Goal: Transaction & Acquisition: Download file/media

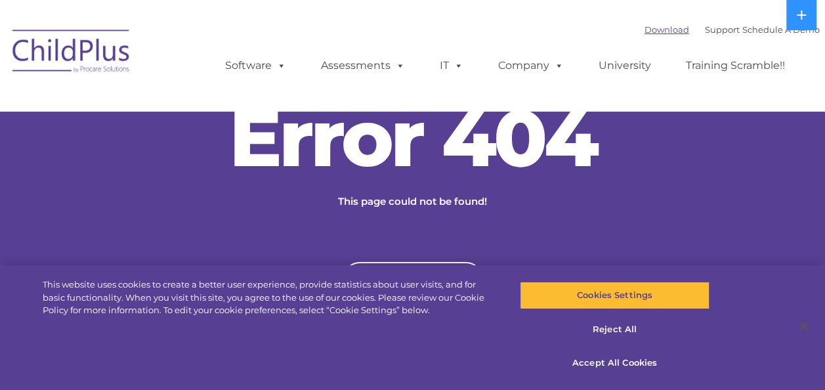
click at [649, 26] on link "Download" at bounding box center [666, 29] width 45 height 10
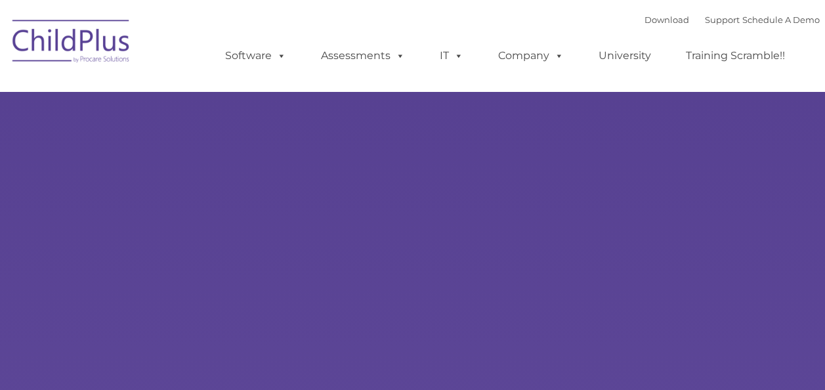
type input ""
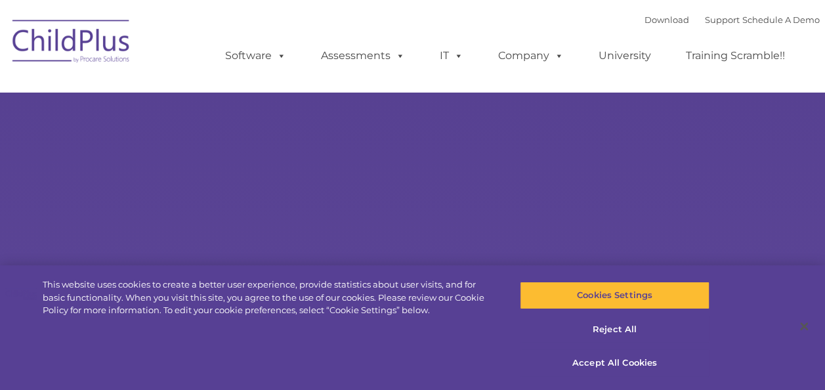
select select "MEDIUM"
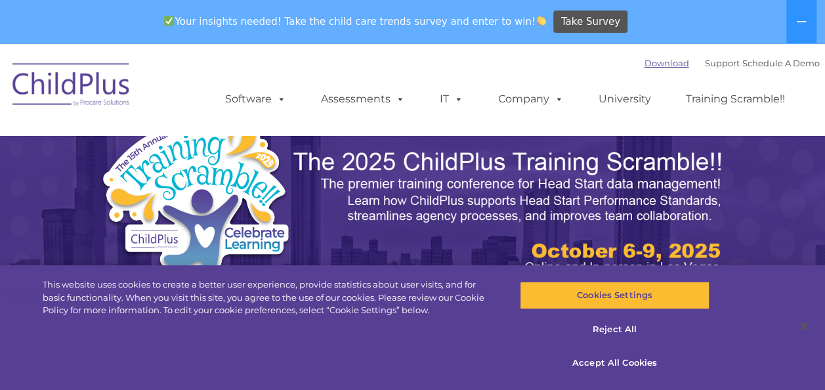
click at [646, 58] on link "Download" at bounding box center [666, 63] width 45 height 10
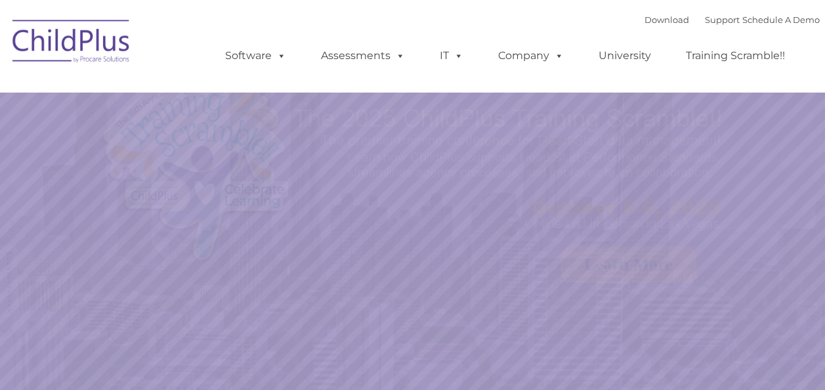
select select "MEDIUM"
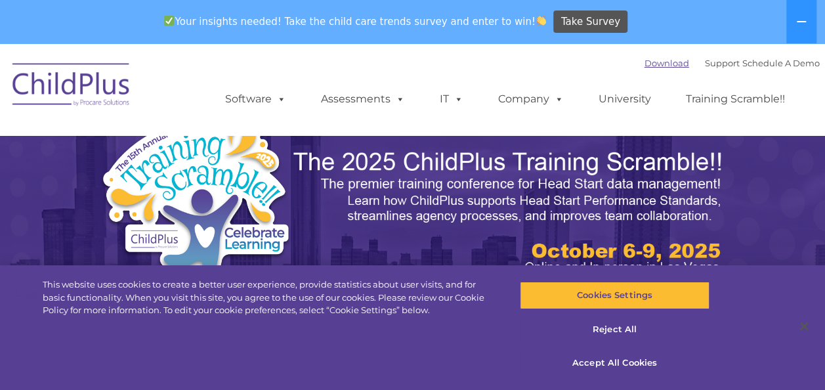
click at [644, 62] on link "Download" at bounding box center [666, 63] width 45 height 10
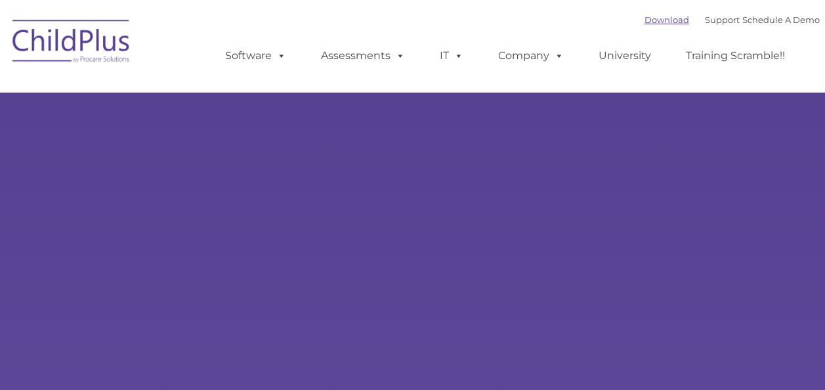
type input ""
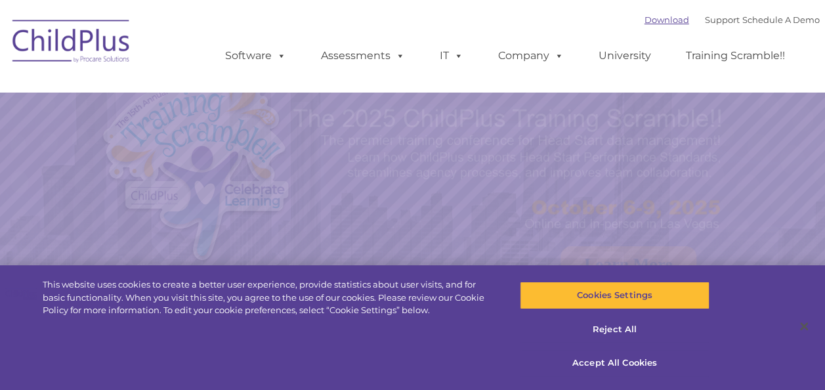
select select "MEDIUM"
click at [656, 22] on link "Download" at bounding box center [666, 19] width 45 height 10
